Goal: Information Seeking & Learning: Learn about a topic

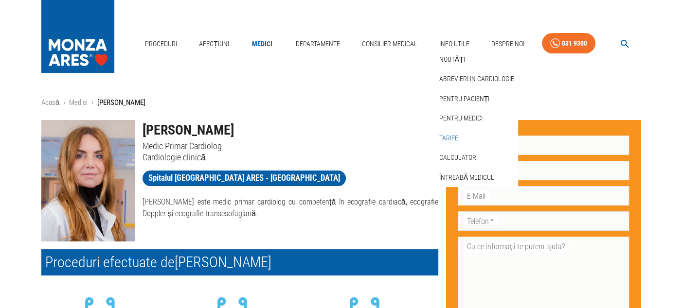
click at [448, 138] on link "Tarife" at bounding box center [448, 138] width 23 height 16
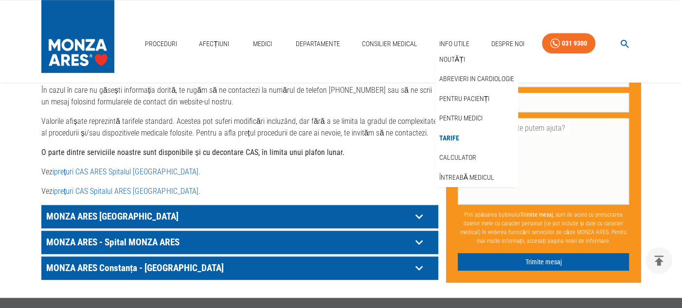
scroll to position [535, 0]
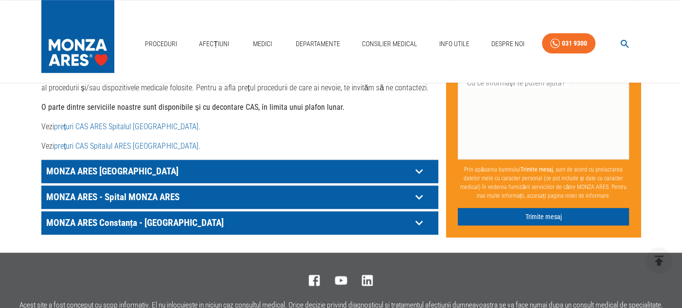
click at [415, 190] on icon at bounding box center [419, 197] width 15 height 15
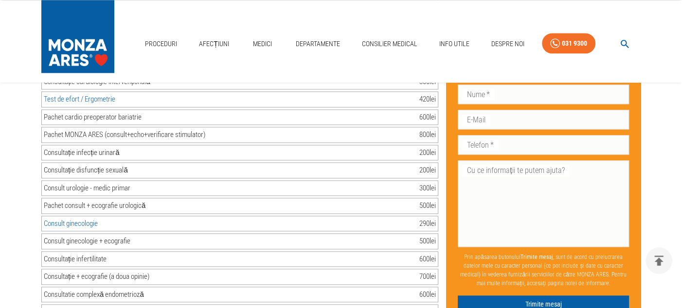
scroll to position [973, 0]
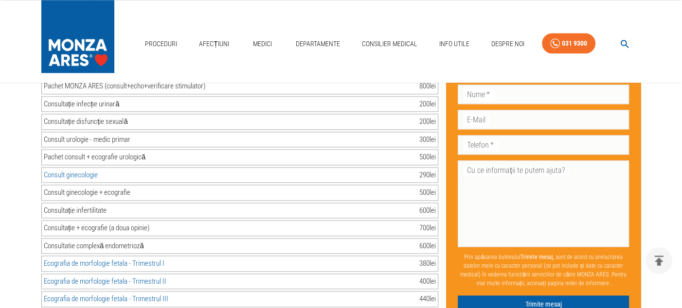
drag, startPoint x: 43, startPoint y: 230, endPoint x: 436, endPoint y: 228, distance: 392.6
click at [436, 238] on div "Consultatie complexă endometrioză 600 lei" at bounding box center [239, 246] width 397 height 16
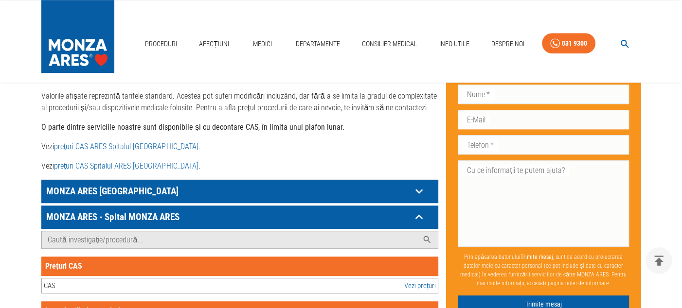
scroll to position [535, 0]
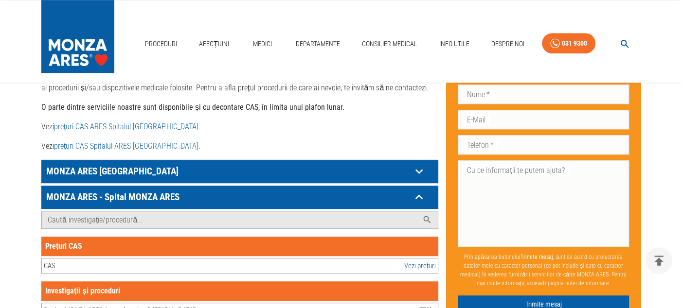
click at [130, 142] on link "prețuri CAS Spitalul ARES [GEOGRAPHIC_DATA]" at bounding box center [126, 146] width 144 height 9
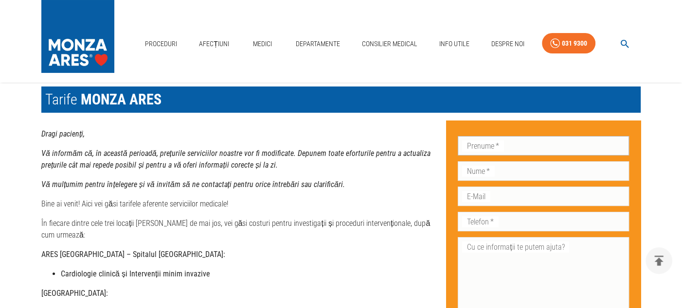
scroll to position [0, 0]
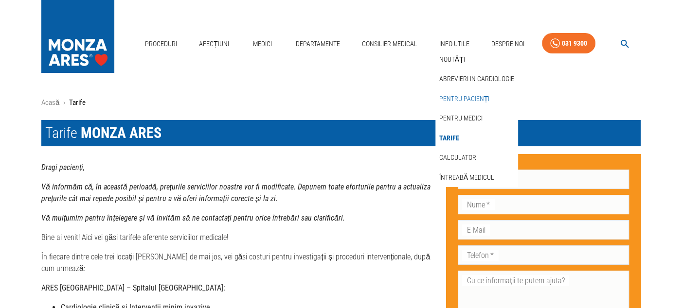
click at [475, 94] on link "Pentru pacienți" at bounding box center [464, 99] width 54 height 16
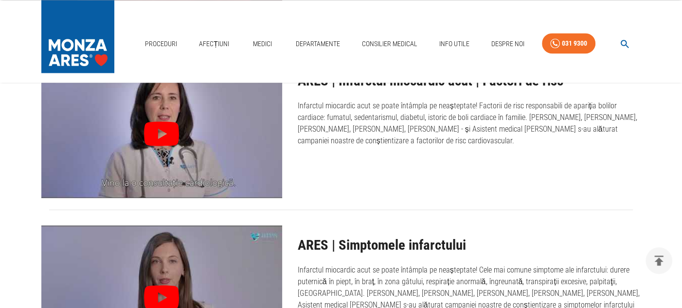
scroll to position [4378, 0]
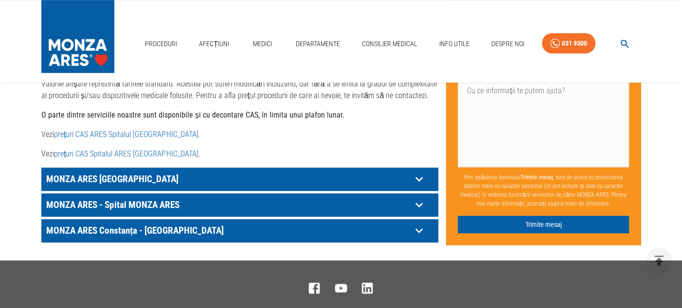
scroll to position [535, 0]
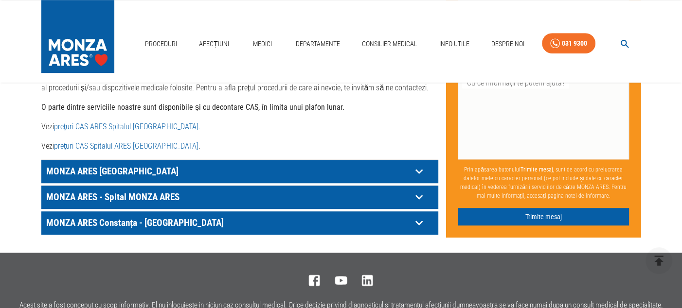
click at [410, 190] on p "MONZA ARES - Spital MONZA ARES" at bounding box center [228, 197] width 368 height 15
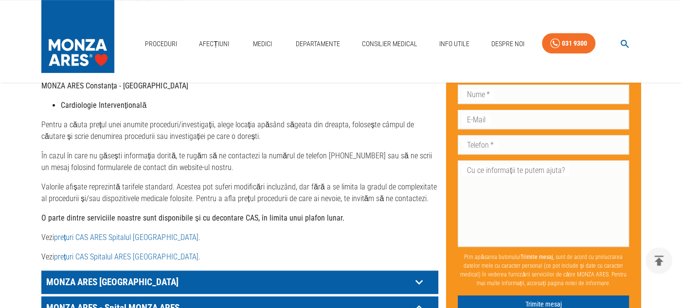
scroll to position [584, 0]
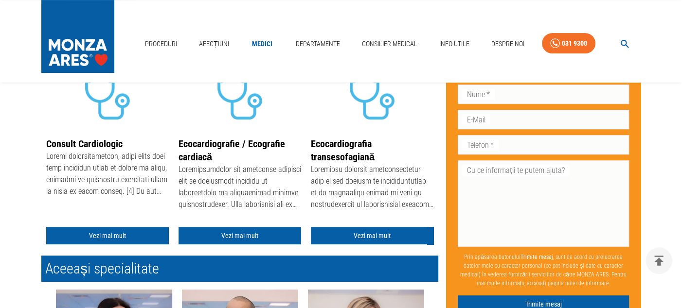
scroll to position [243, 0]
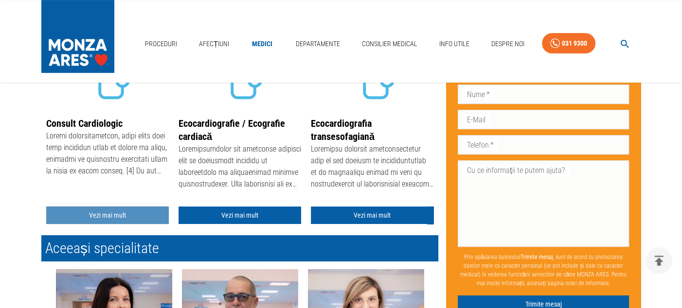
click at [101, 212] on link "Vezi mai mult" at bounding box center [107, 216] width 123 height 18
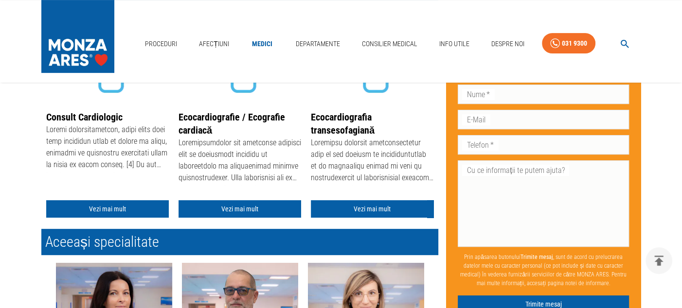
scroll to position [243, 0]
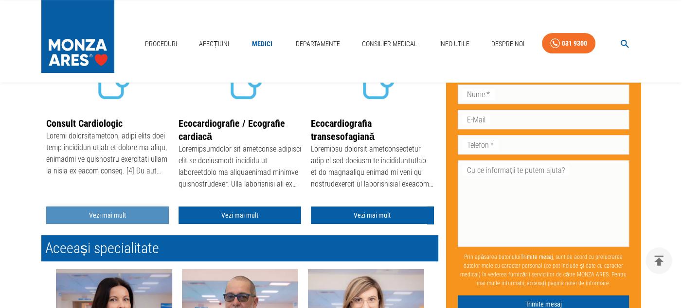
click at [108, 213] on link "Vezi mai mult" at bounding box center [107, 216] width 123 height 18
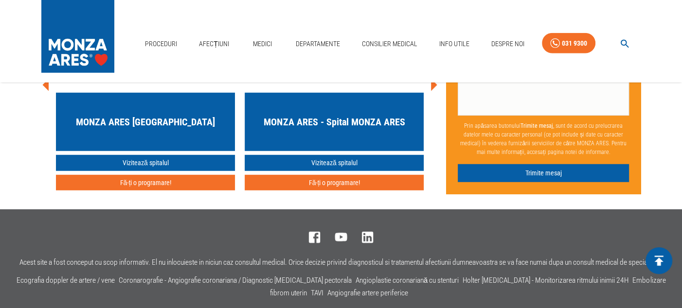
scroll to position [2081, 0]
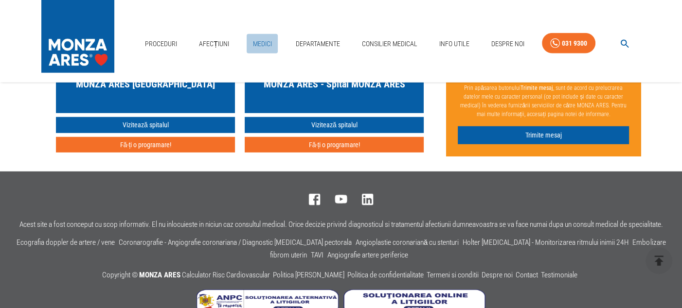
click at [264, 43] on link "Medici" at bounding box center [262, 44] width 31 height 20
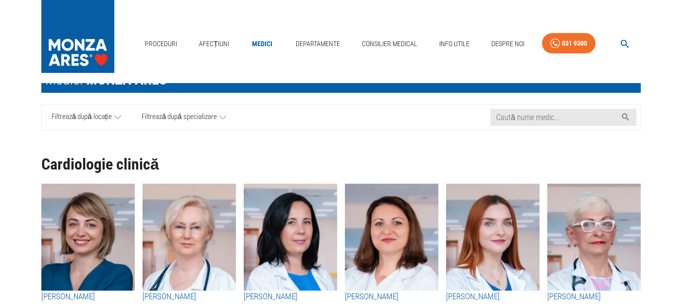
scroll to position [146, 0]
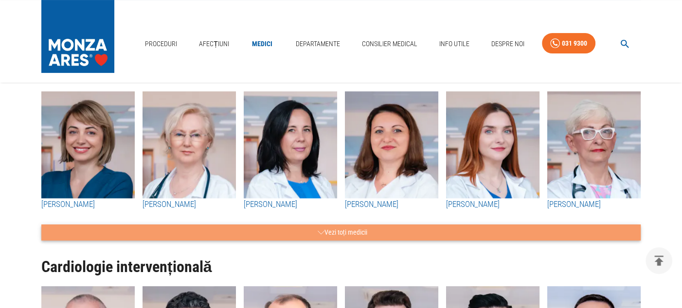
click at [314, 235] on button "Vezi toți medicii" at bounding box center [340, 233] width 599 height 16
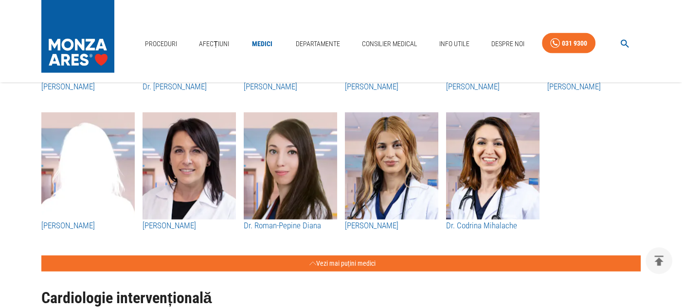
scroll to position [1800, 0]
